Goal: Transaction & Acquisition: Purchase product/service

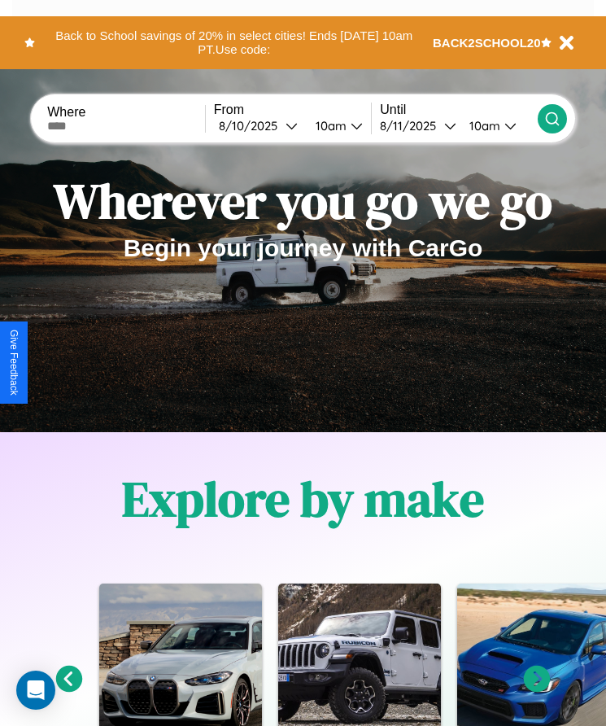
click at [128, 125] on input "text" at bounding box center [126, 126] width 158 height 13
type input "******"
click at [263, 125] on div "8 / 10 / 2025" at bounding box center [252, 125] width 67 height 15
select select "*"
select select "****"
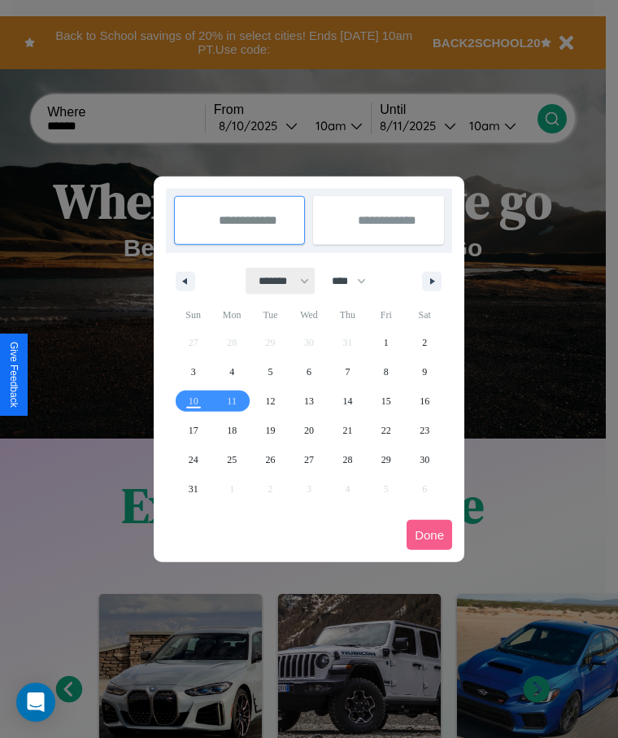
click at [277, 281] on select "******* ******** ***** ***** *** **** **** ****** ********* ******* ******** **…" at bounding box center [281, 281] width 69 height 27
select select "**"
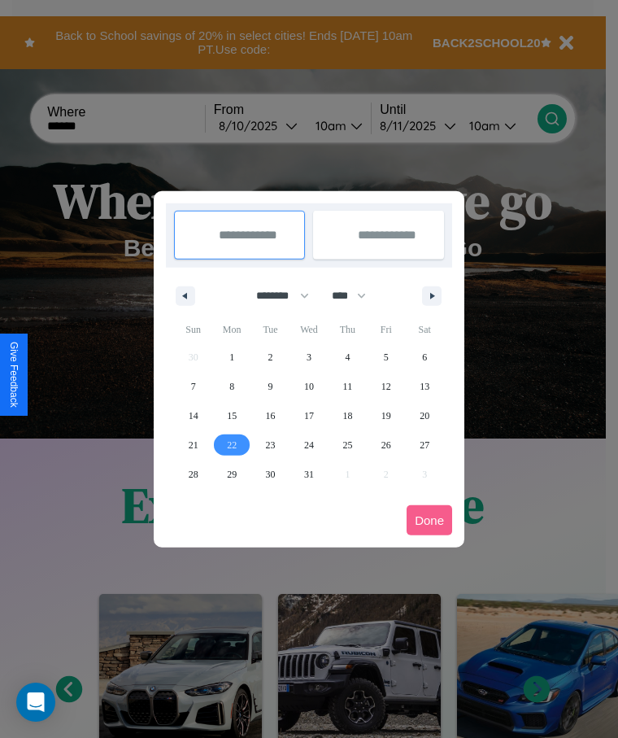
click at [232, 444] on span "22" at bounding box center [232, 444] width 10 height 29
type input "**********"
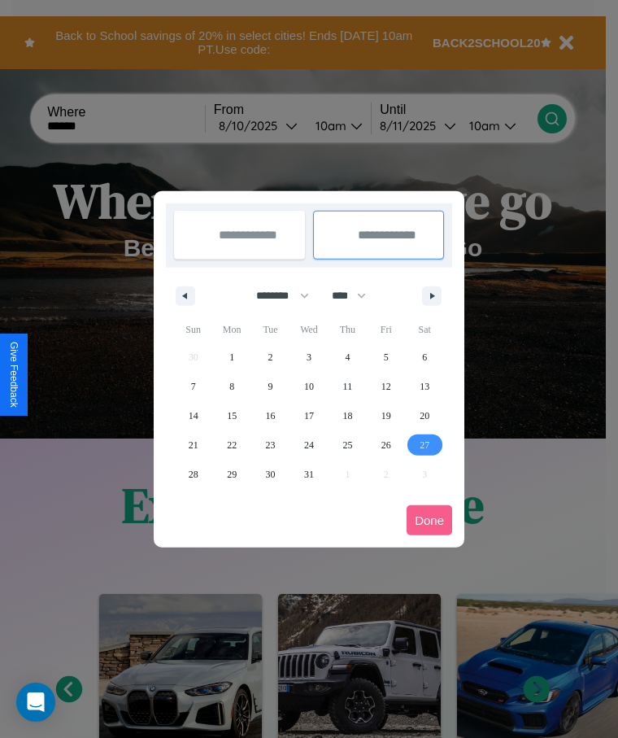
click at [425, 444] on span "27" at bounding box center [425, 444] width 10 height 29
type input "**********"
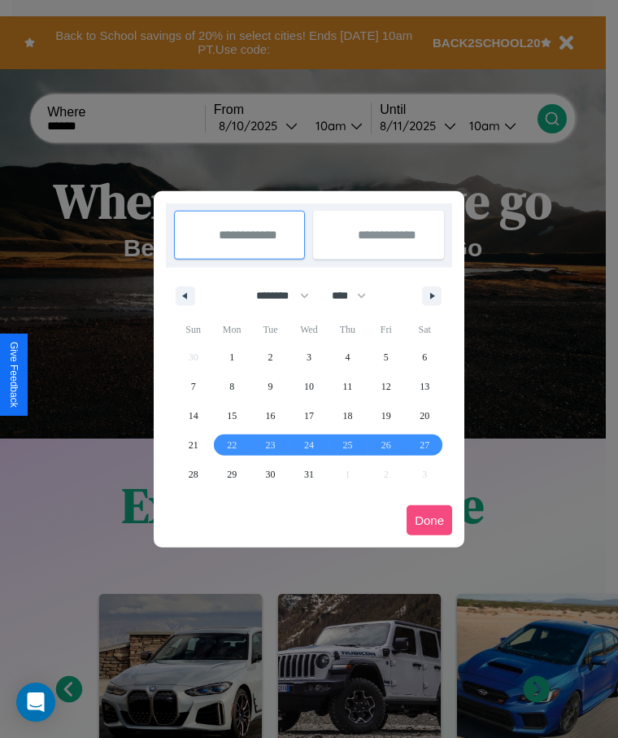
click at [430, 520] on button "Done" at bounding box center [430, 520] width 46 height 30
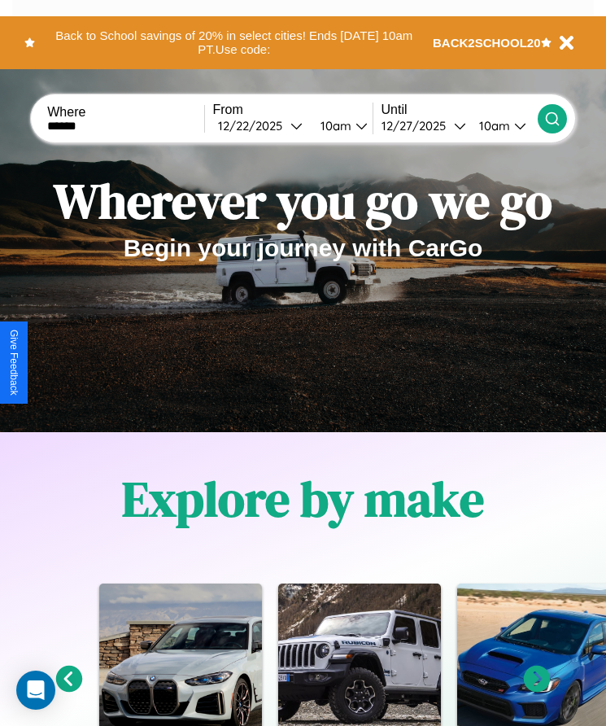
click at [553, 118] on icon at bounding box center [552, 119] width 16 height 16
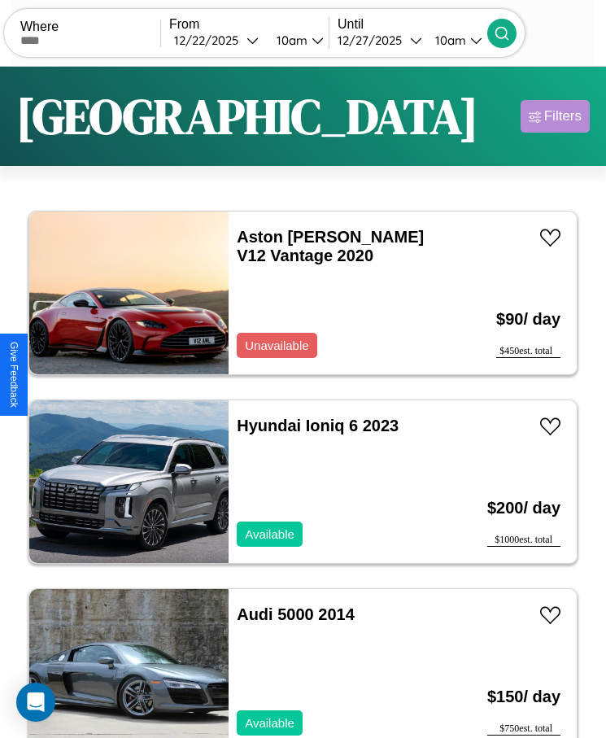
click at [555, 116] on div "Filters" at bounding box center [562, 116] width 37 height 16
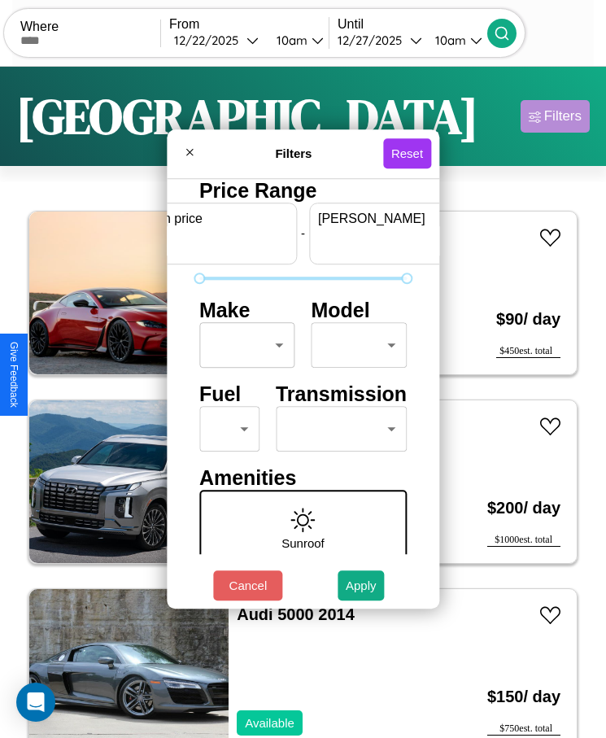
scroll to position [0, 60]
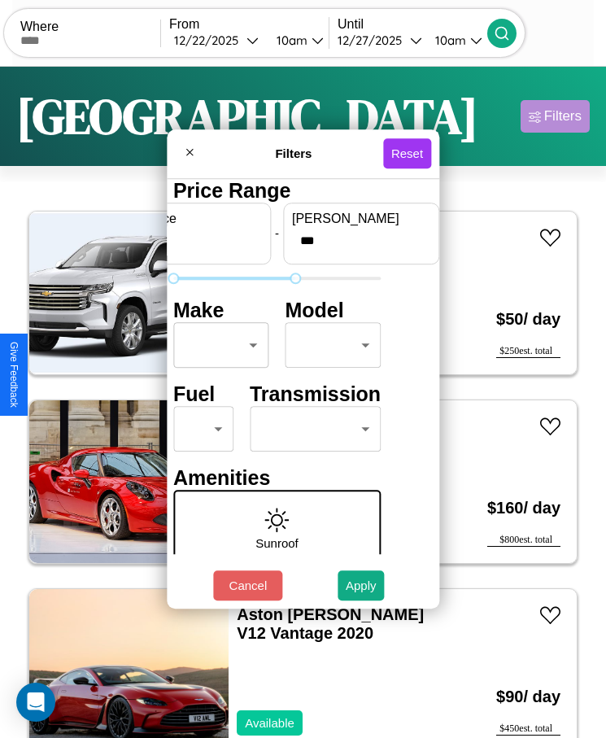
type input "***"
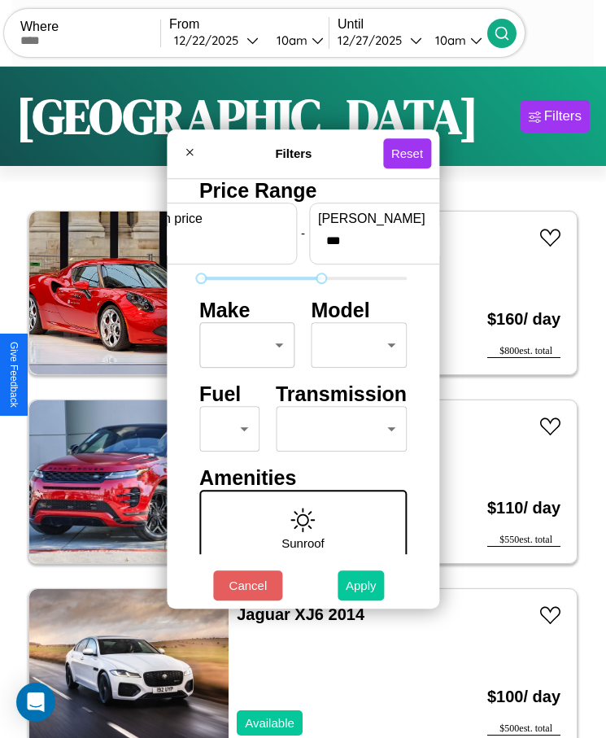
type input "*"
click at [361, 585] on button "Apply" at bounding box center [361, 585] width 47 height 30
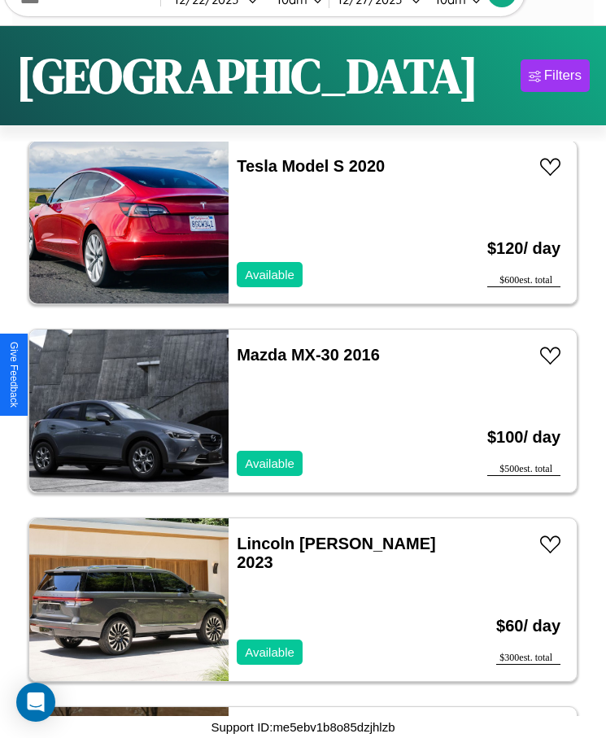
scroll to position [6053, 0]
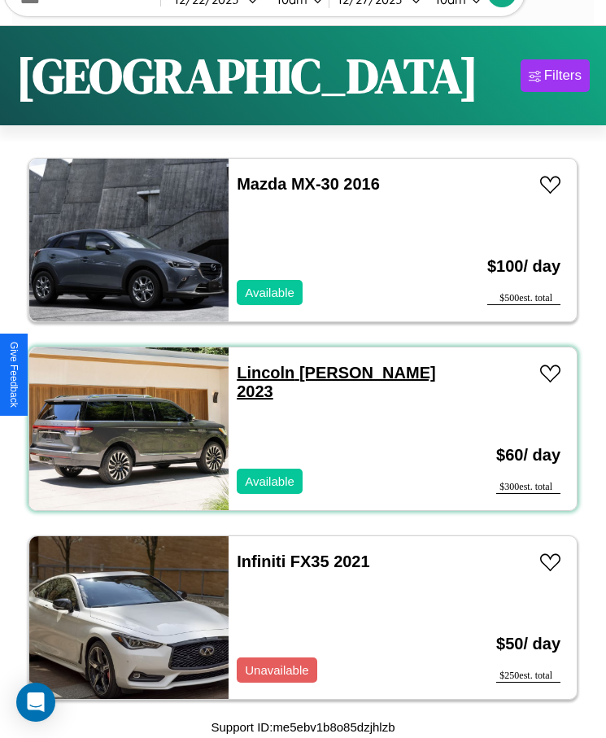
click at [260, 373] on link "Lincoln Blackwood 2023" at bounding box center [336, 382] width 199 height 37
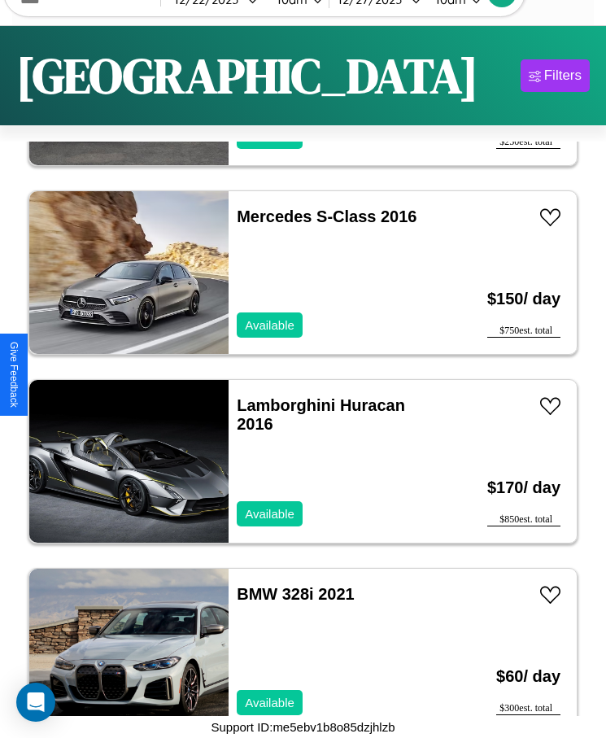
scroll to position [6808, 0]
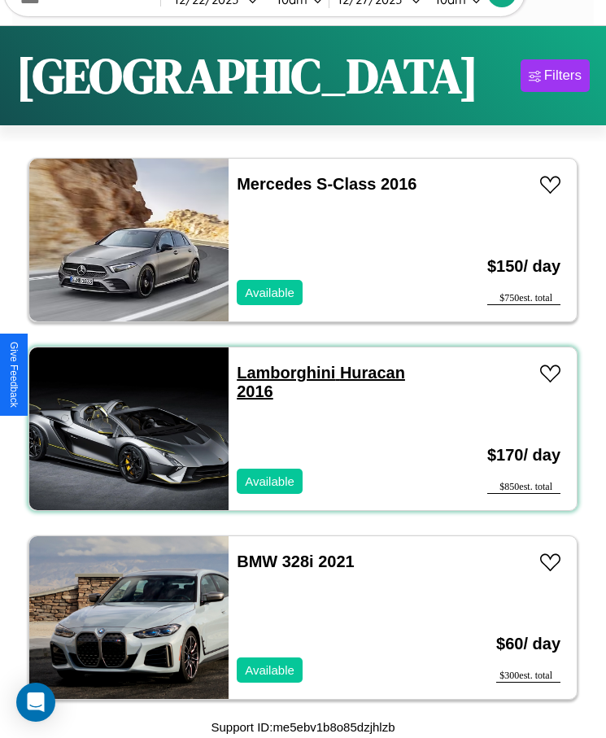
click at [281, 373] on link "Lamborghini Huracan 2016" at bounding box center [321, 382] width 168 height 37
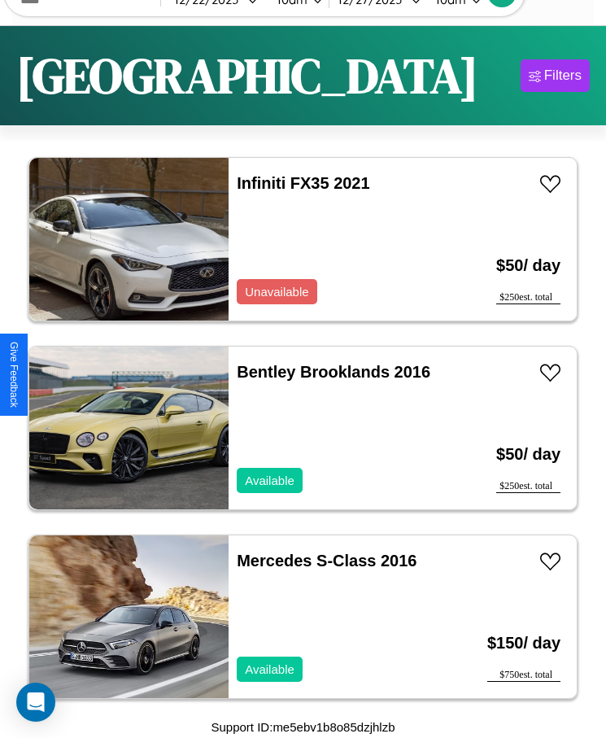
scroll to position [6431, 0]
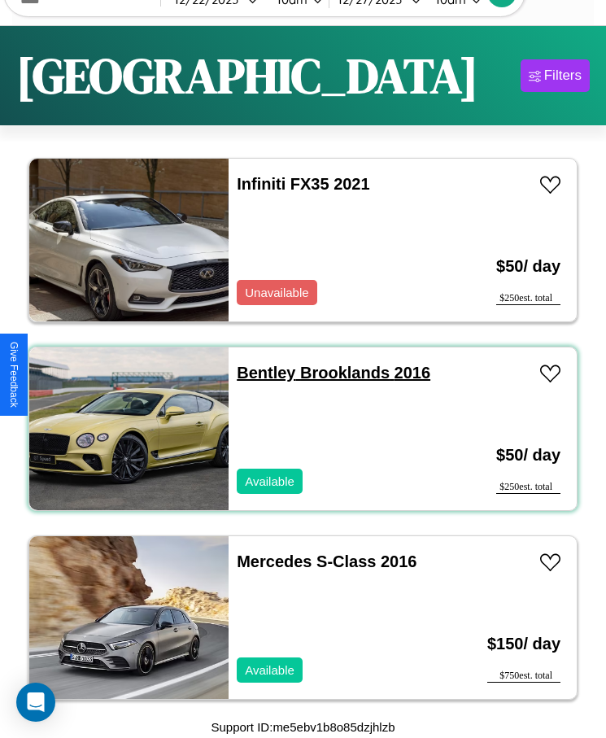
click at [261, 373] on link "Bentley Brooklands 2016" at bounding box center [334, 373] width 194 height 18
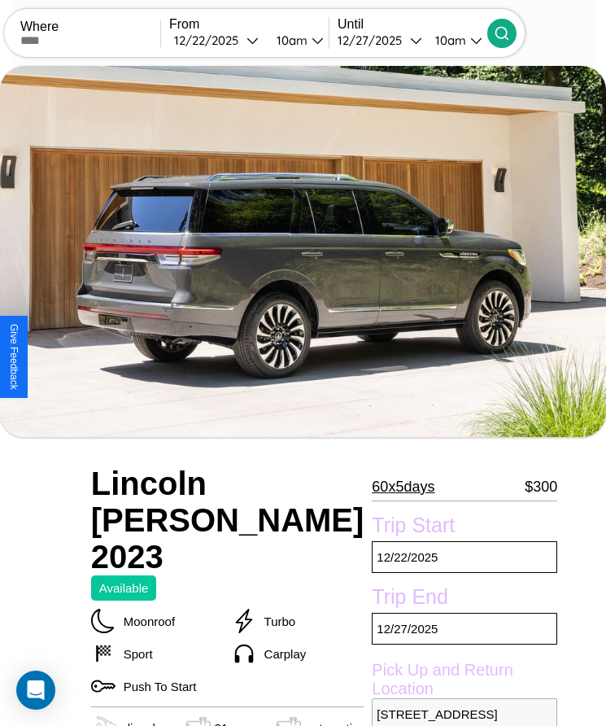
scroll to position [124, 0]
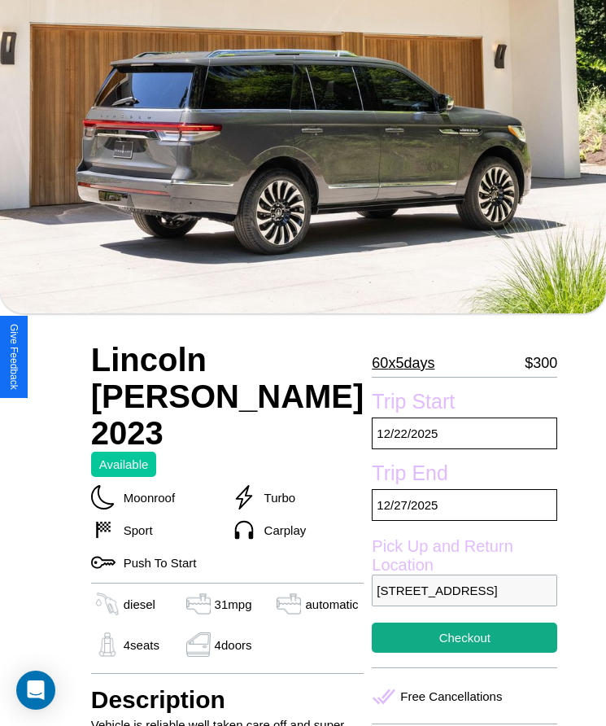
click at [372, 363] on p "60 x 5 days" at bounding box center [403, 363] width 63 height 26
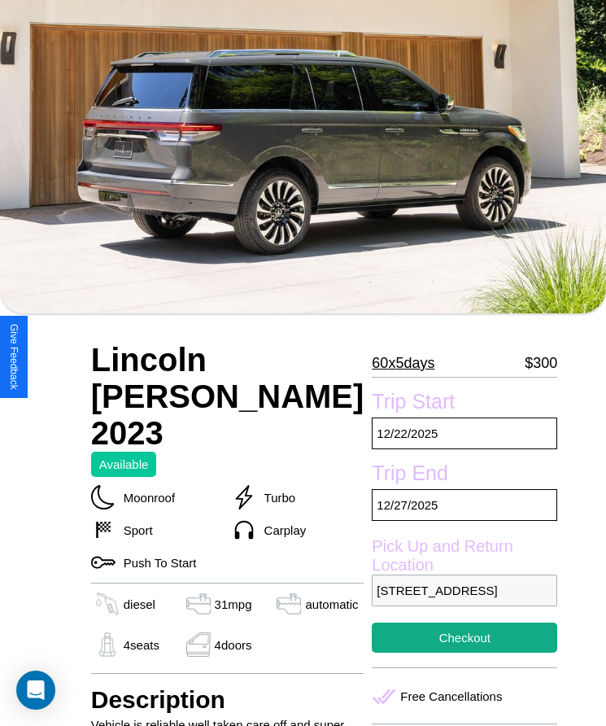
click at [372, 363] on p "60 x 5 days" at bounding box center [403, 363] width 63 height 26
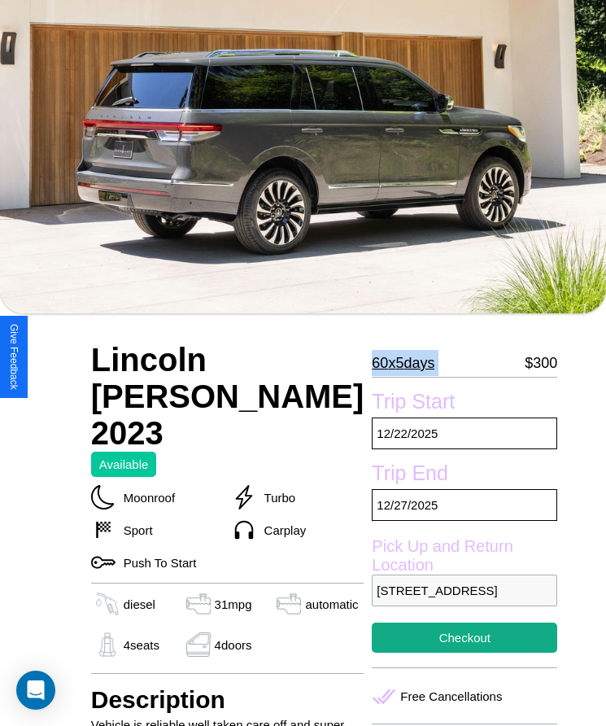
click at [372, 363] on p "60 x 5 days" at bounding box center [403, 363] width 63 height 26
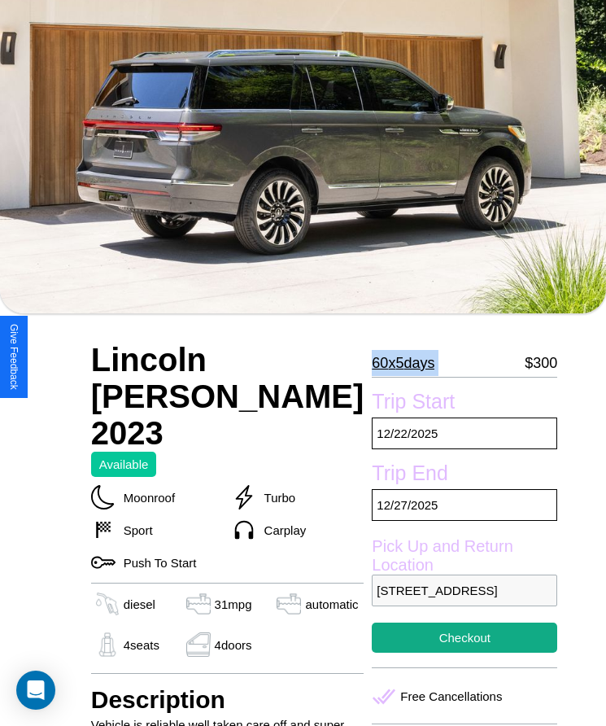
click at [372, 363] on p "60 x 5 days" at bounding box center [403, 363] width 63 height 26
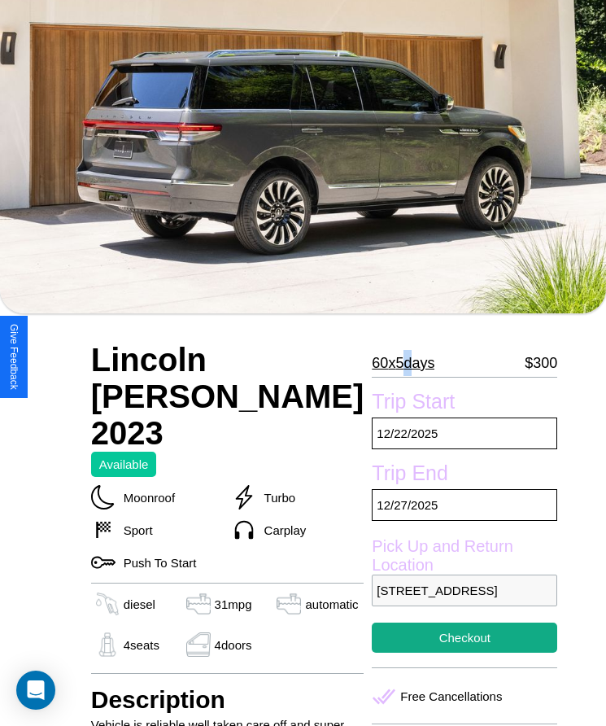
click at [372, 363] on p "60 x 5 days" at bounding box center [403, 363] width 63 height 26
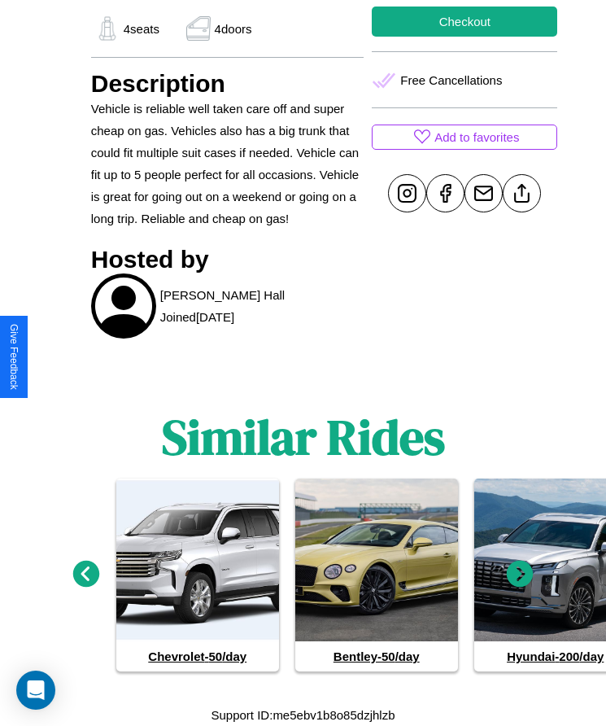
scroll to position [827, 0]
click at [85, 574] on icon at bounding box center [86, 574] width 27 height 27
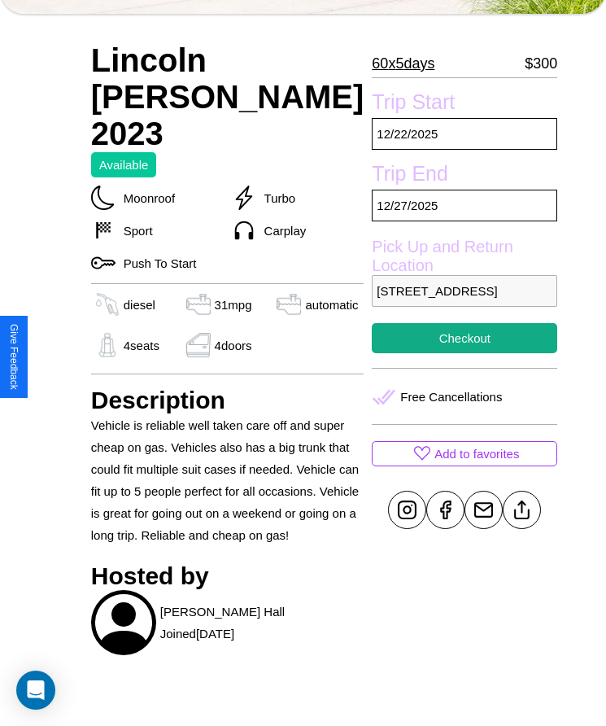
scroll to position [420, 0]
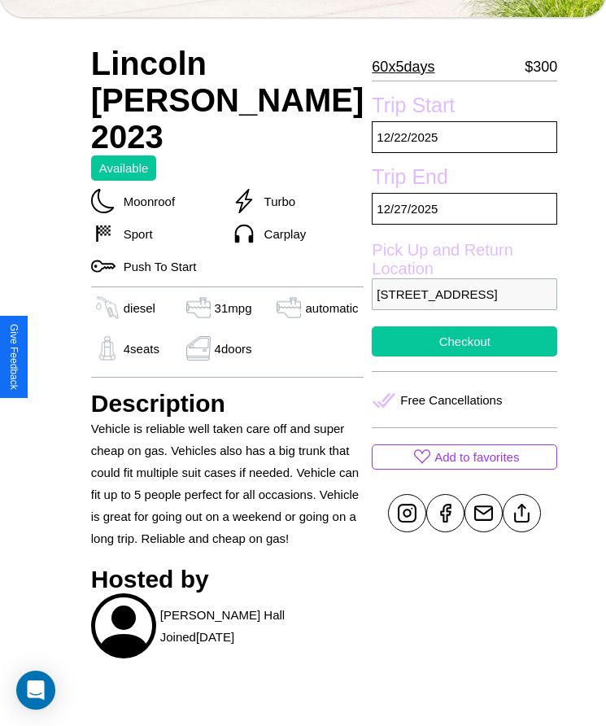
click at [414, 356] on button "Checkout" at bounding box center [465, 341] width 186 height 30
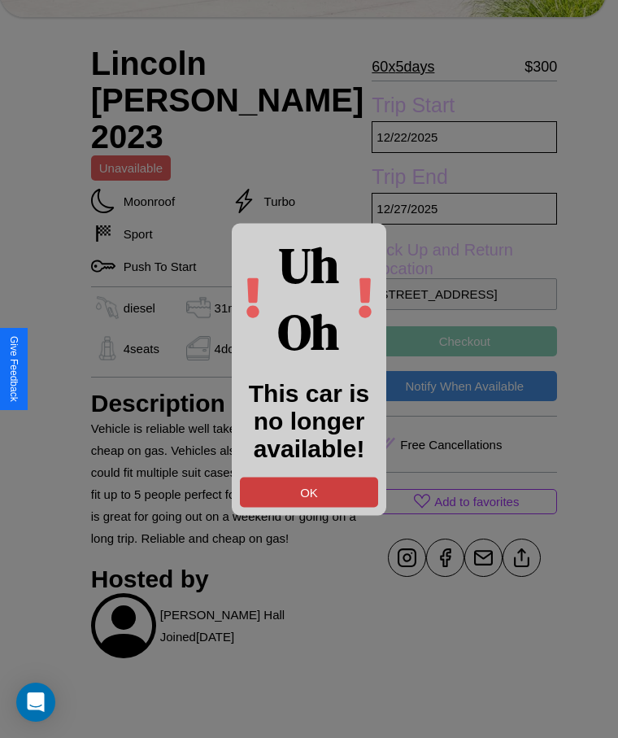
click at [309, 491] on button "OK" at bounding box center [309, 492] width 138 height 30
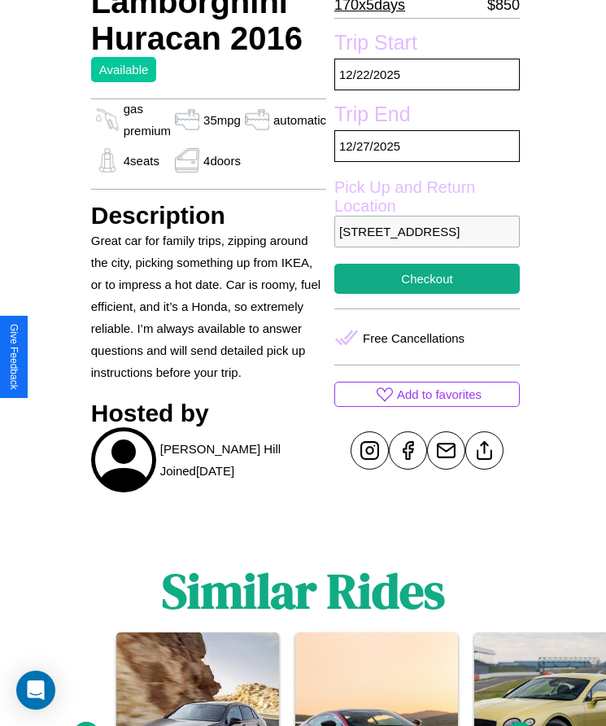
scroll to position [587, 0]
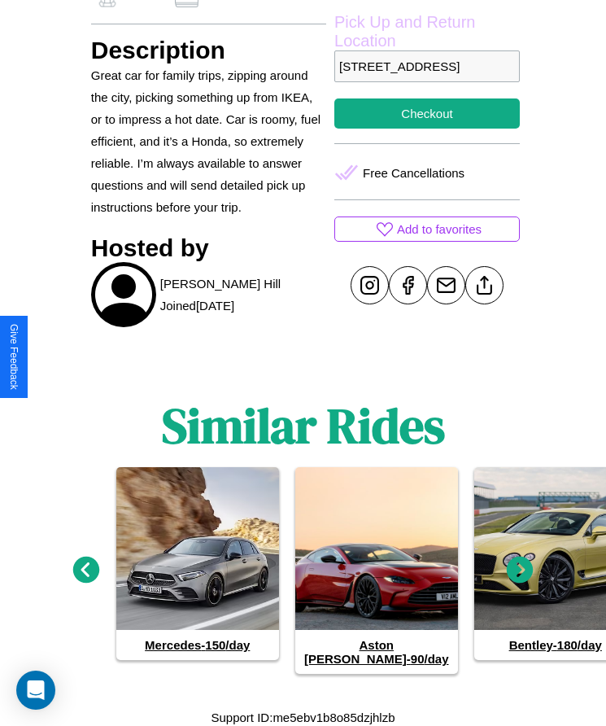
click at [520, 574] on icon at bounding box center [520, 569] width 27 height 27
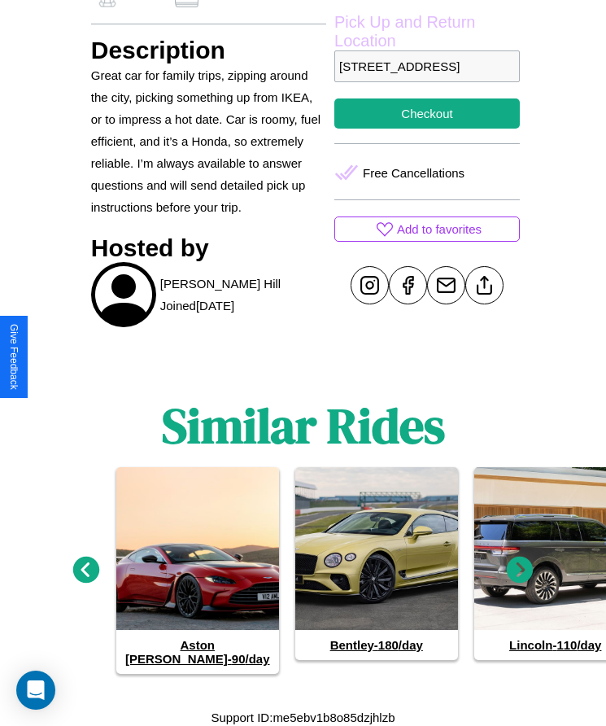
click at [85, 574] on icon at bounding box center [86, 569] width 27 height 27
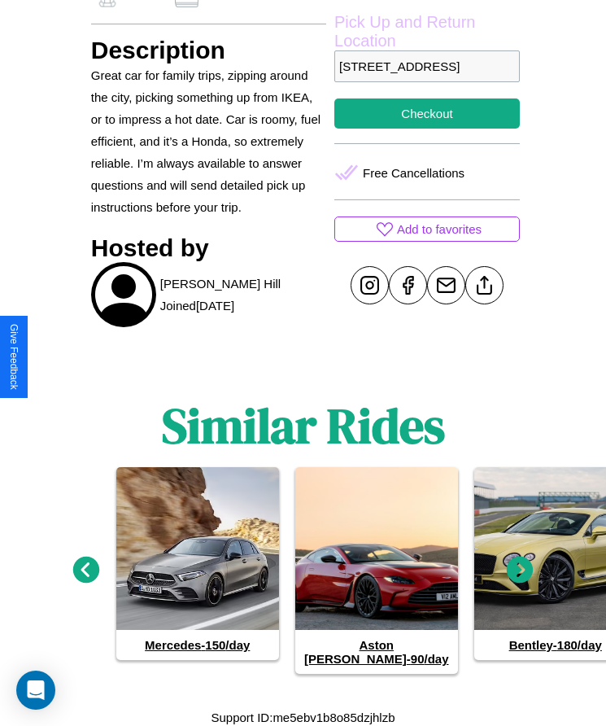
click at [520, 574] on icon at bounding box center [520, 569] width 27 height 27
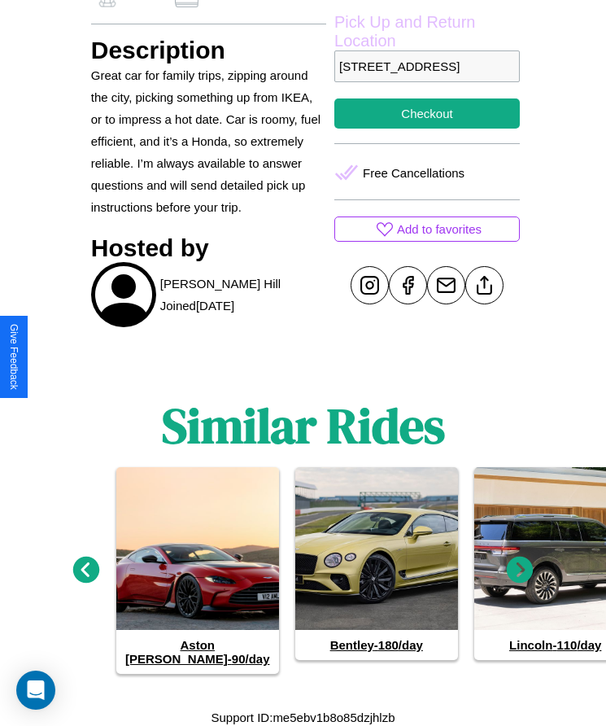
click at [520, 574] on icon at bounding box center [520, 569] width 27 height 27
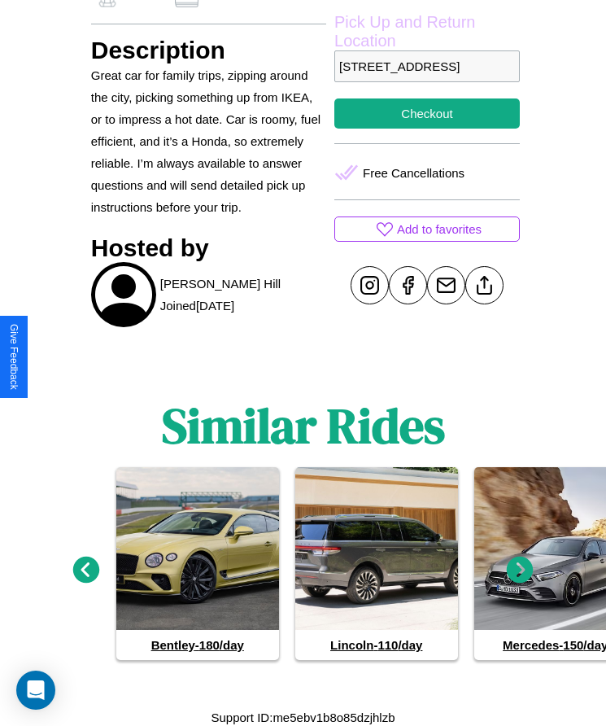
click at [520, 574] on icon at bounding box center [520, 569] width 27 height 27
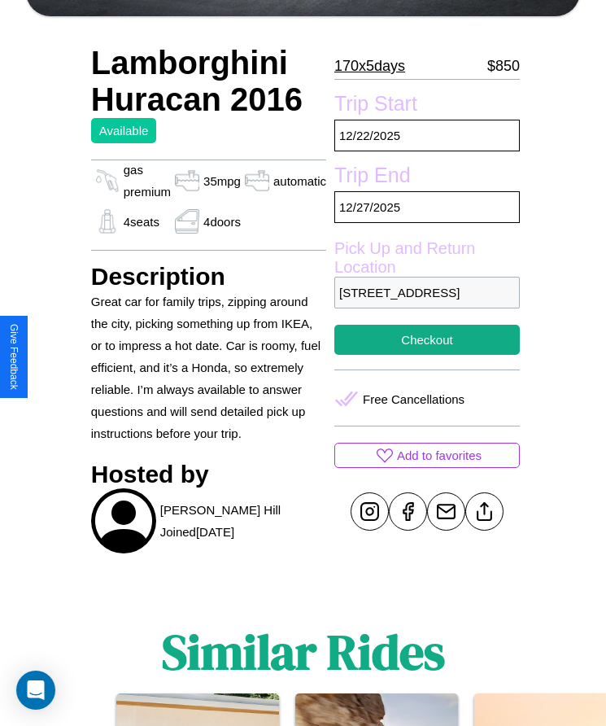
scroll to position [360, 0]
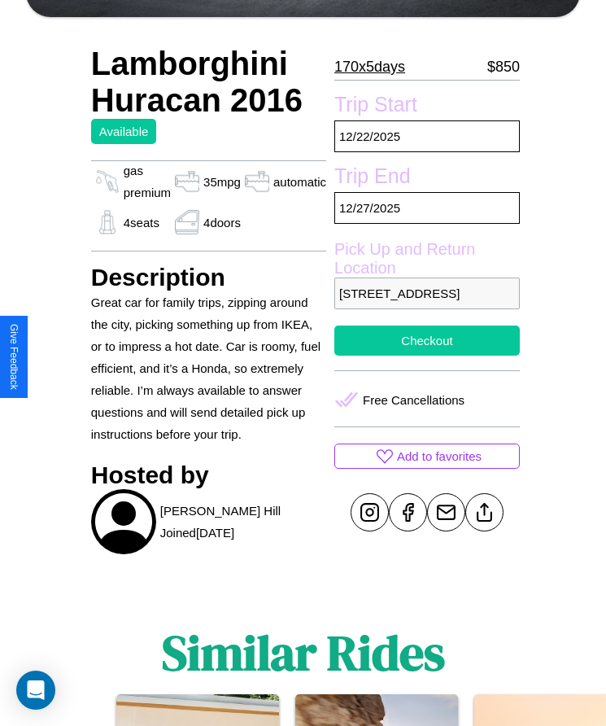
click at [420, 356] on button "Checkout" at bounding box center [427, 340] width 186 height 30
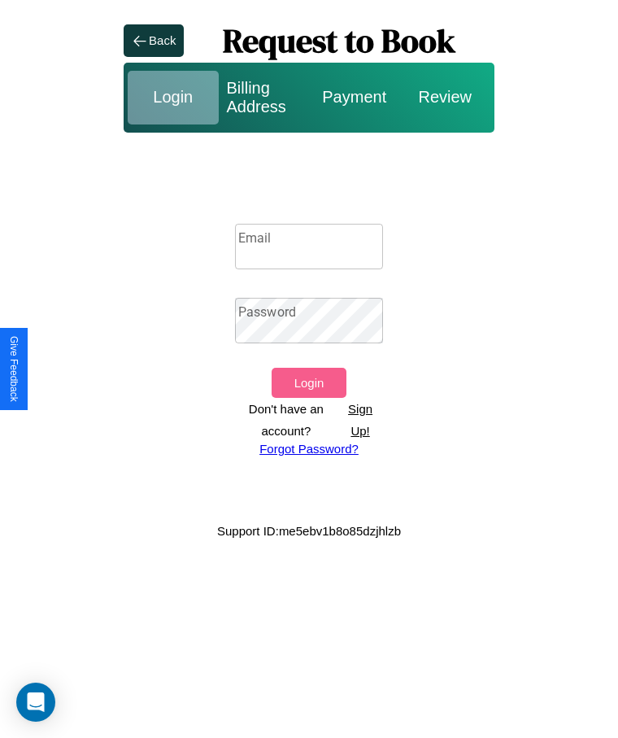
click at [360, 419] on p "Sign Up!" at bounding box center [361, 420] width 46 height 44
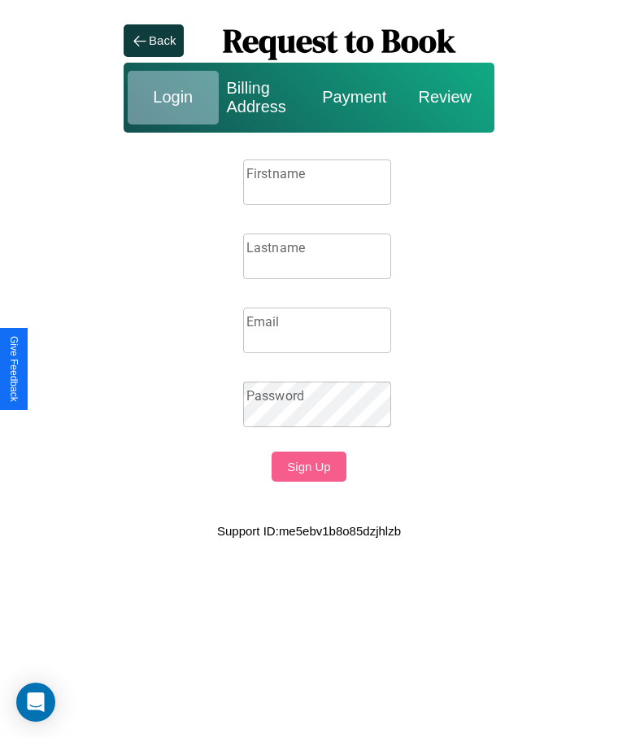
click at [317, 181] on input "Firstname" at bounding box center [317, 182] width 148 height 46
type input "******"
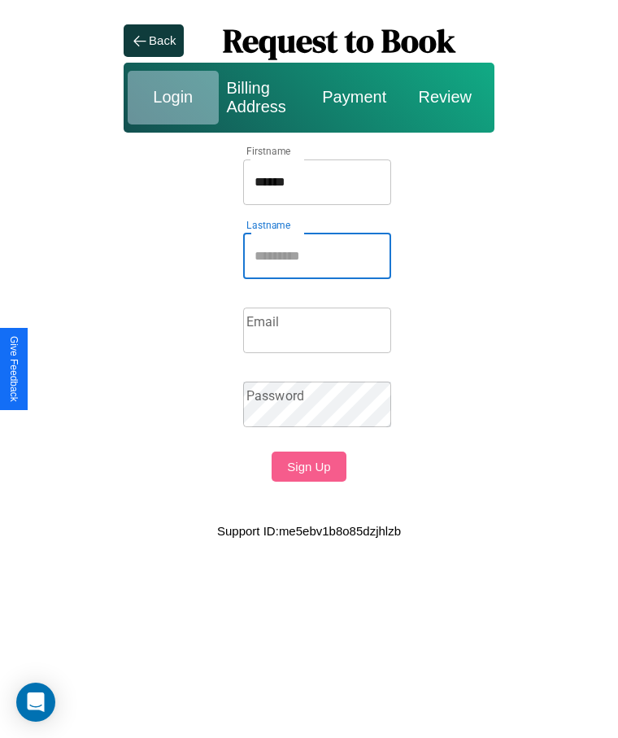
click at [317, 256] on input "Lastname" at bounding box center [317, 257] width 148 height 46
type input "********"
click at [317, 330] on input "Email" at bounding box center [317, 331] width 148 height 46
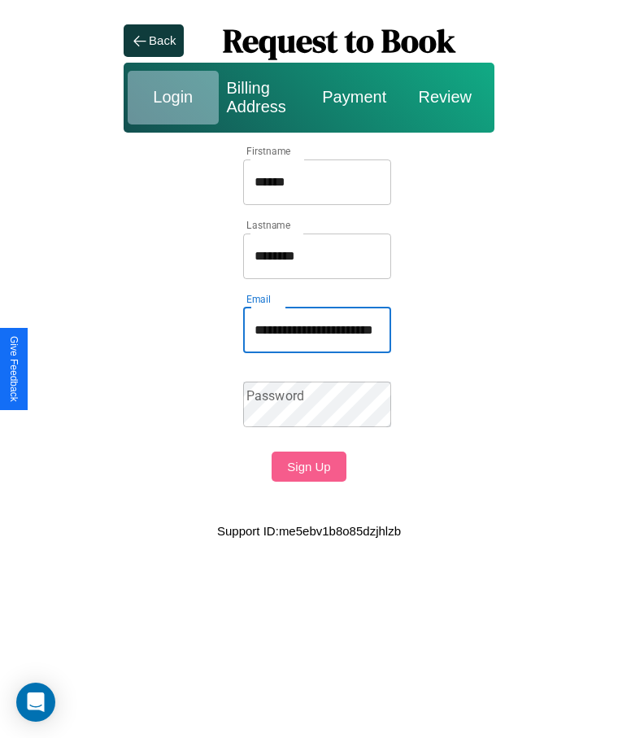
scroll to position [0, 43]
type input "**********"
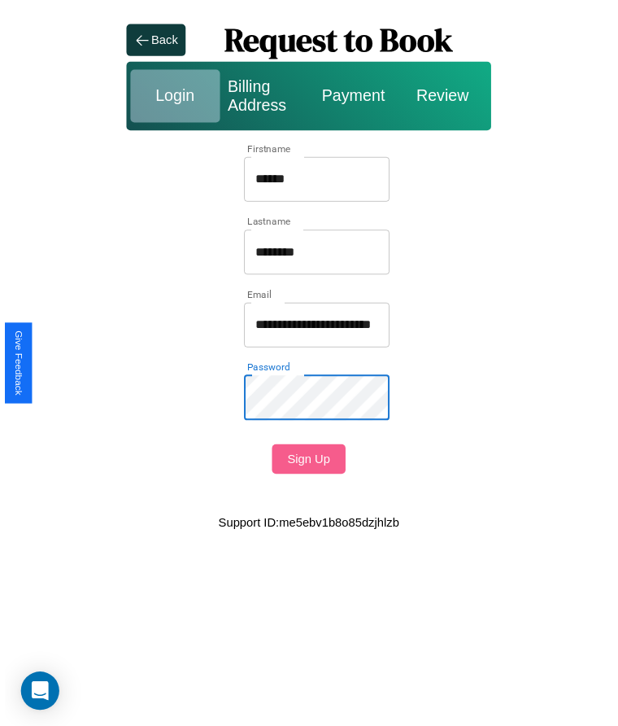
scroll to position [0, 0]
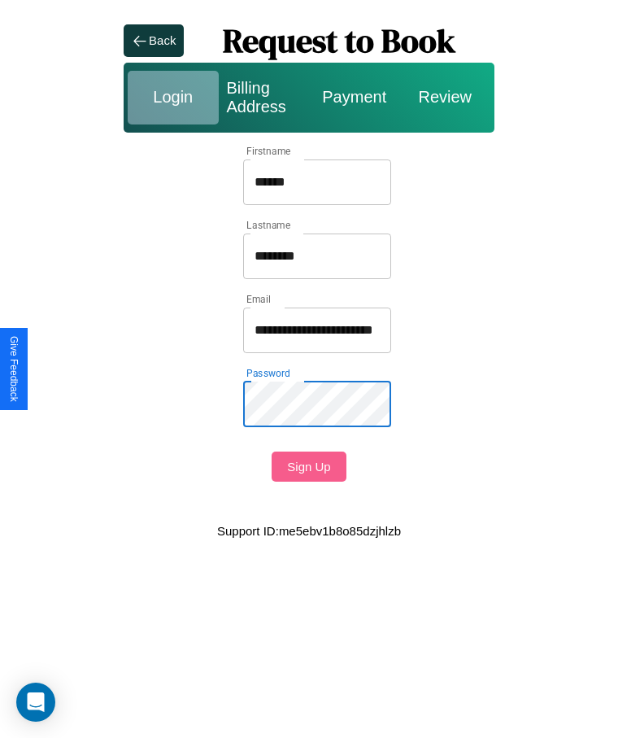
click at [308, 466] on button "Sign Up" at bounding box center [309, 467] width 74 height 30
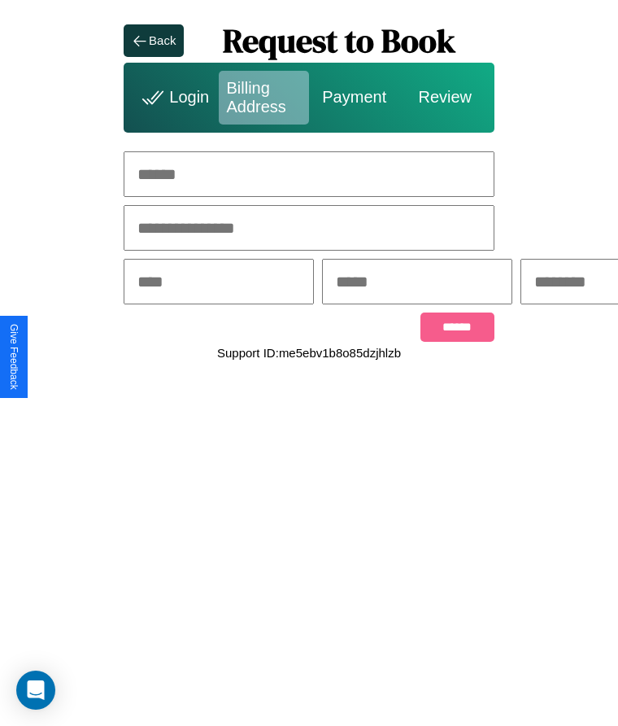
scroll to position [0, 251]
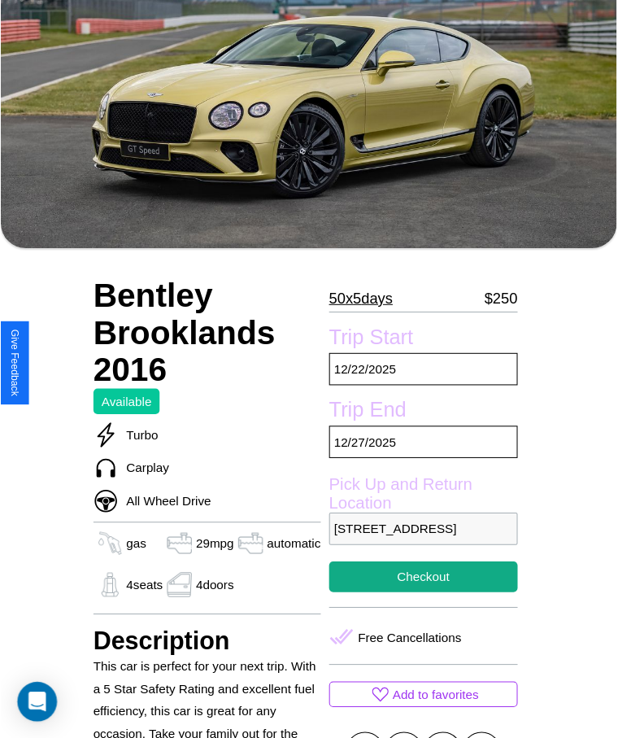
scroll to position [127, 0]
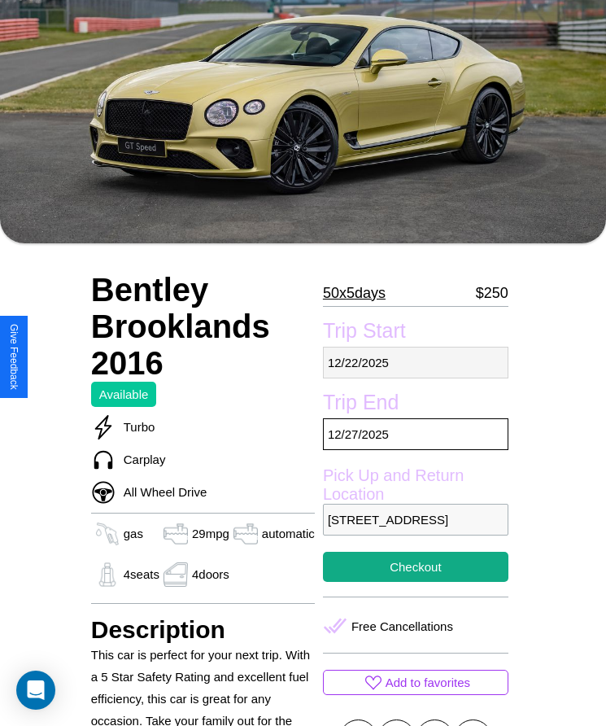
click at [414, 362] on p "12 / 22 / 2025" at bounding box center [416, 363] width 186 height 32
select select "*"
select select "****"
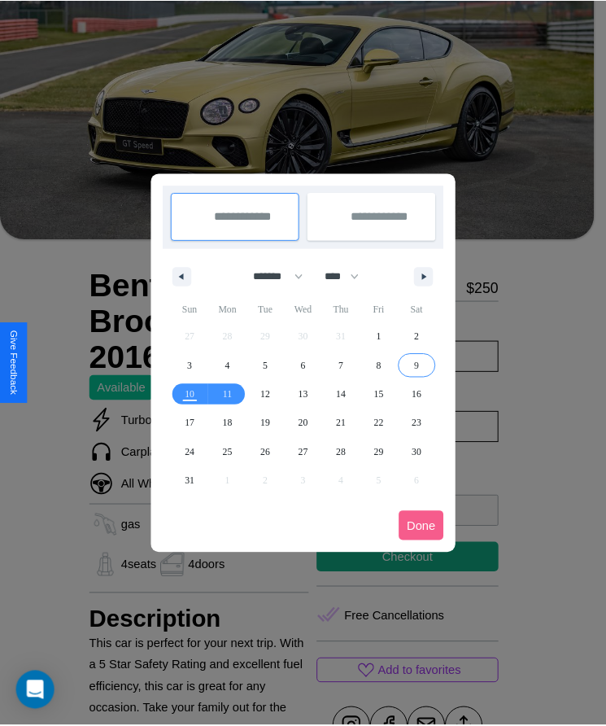
scroll to position [0, 0]
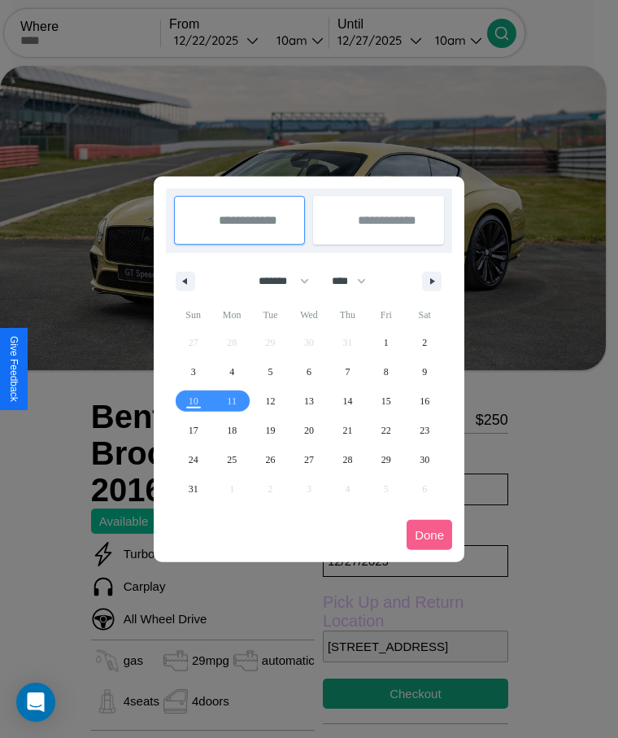
click at [241, 40] on div at bounding box center [309, 369] width 618 height 738
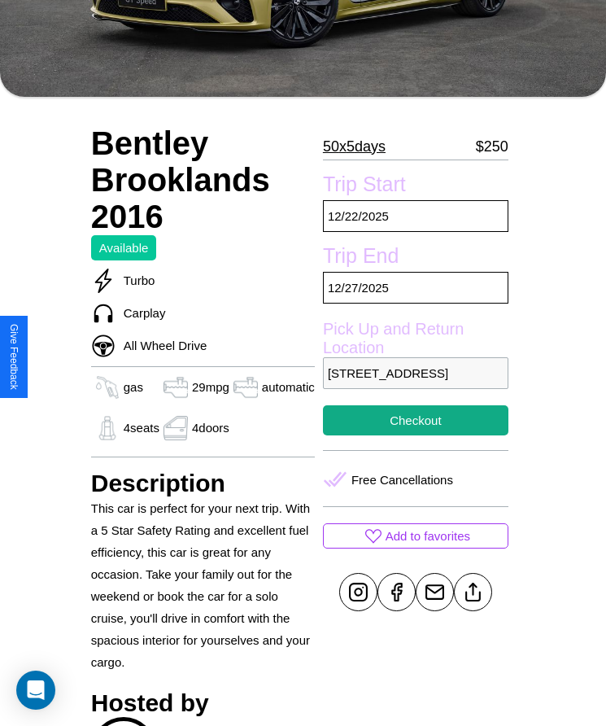
scroll to position [353, 0]
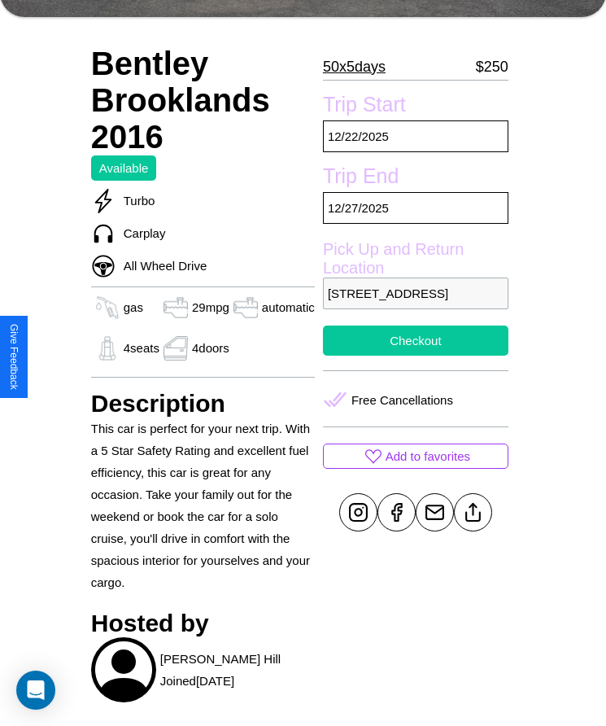
click at [414, 356] on button "Checkout" at bounding box center [416, 340] width 186 height 30
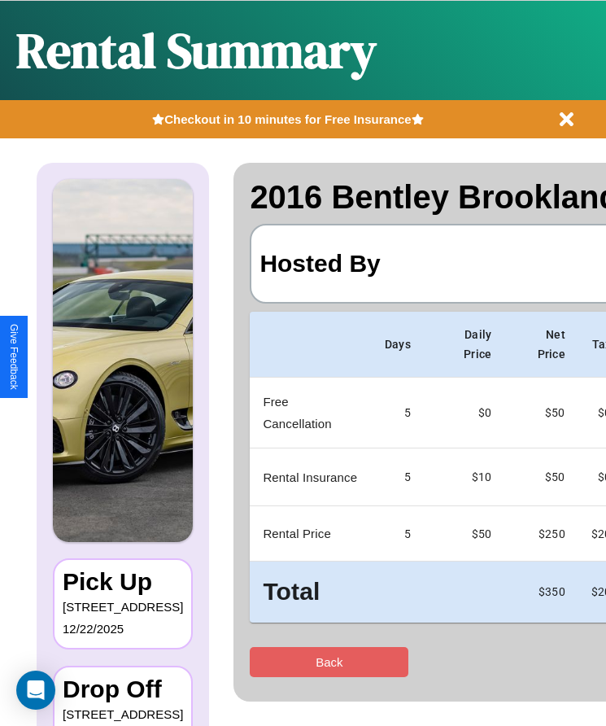
scroll to position [0, 100]
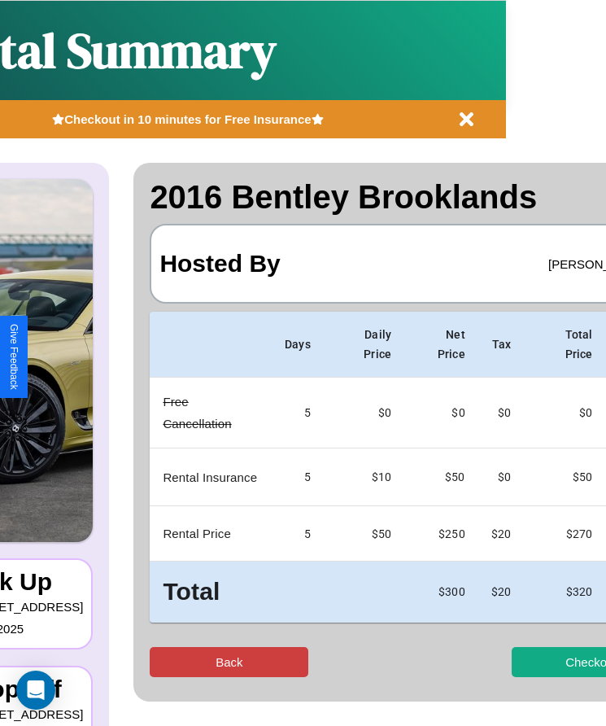
click at [169, 662] on button "Back" at bounding box center [229, 662] width 159 height 30
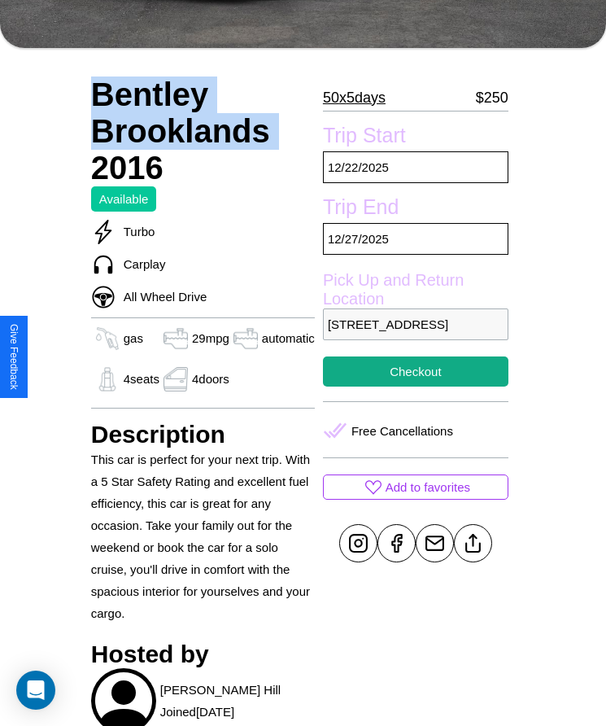
scroll to position [525, 0]
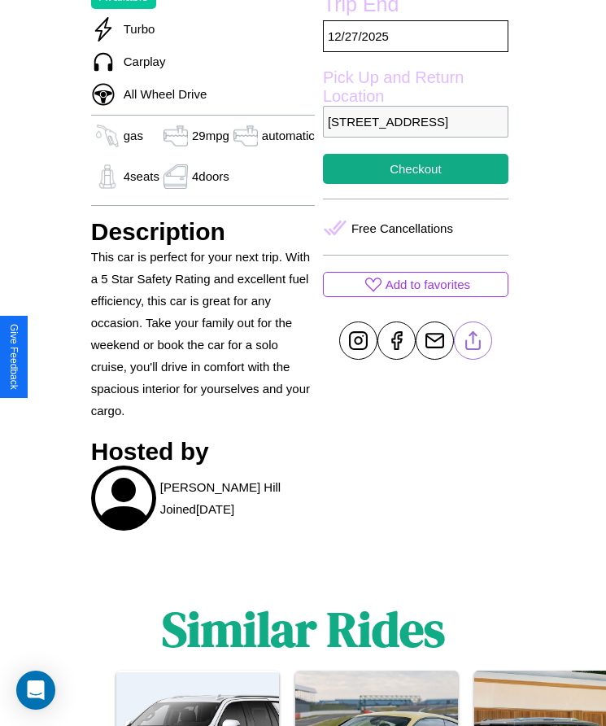
click at [473, 343] on line at bounding box center [473, 337] width 0 height 11
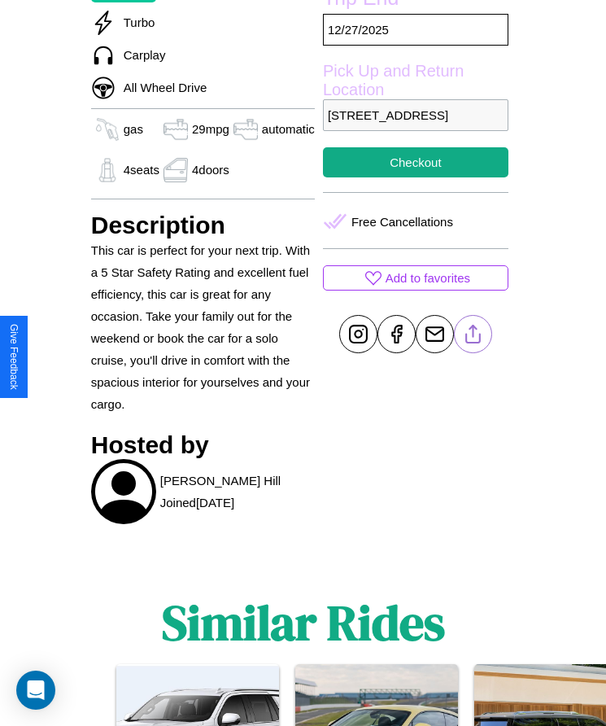
scroll to position [717, 0]
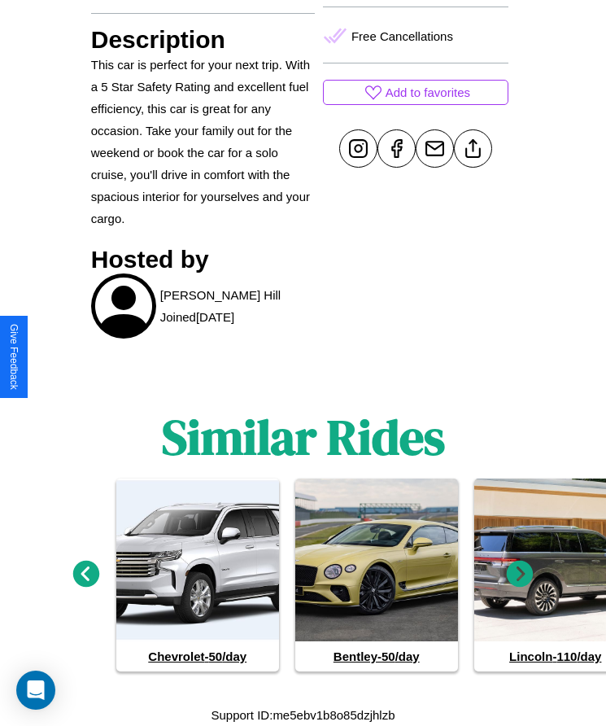
click at [520, 574] on icon at bounding box center [520, 573] width 27 height 27
